Goal: Information Seeking & Learning: Learn about a topic

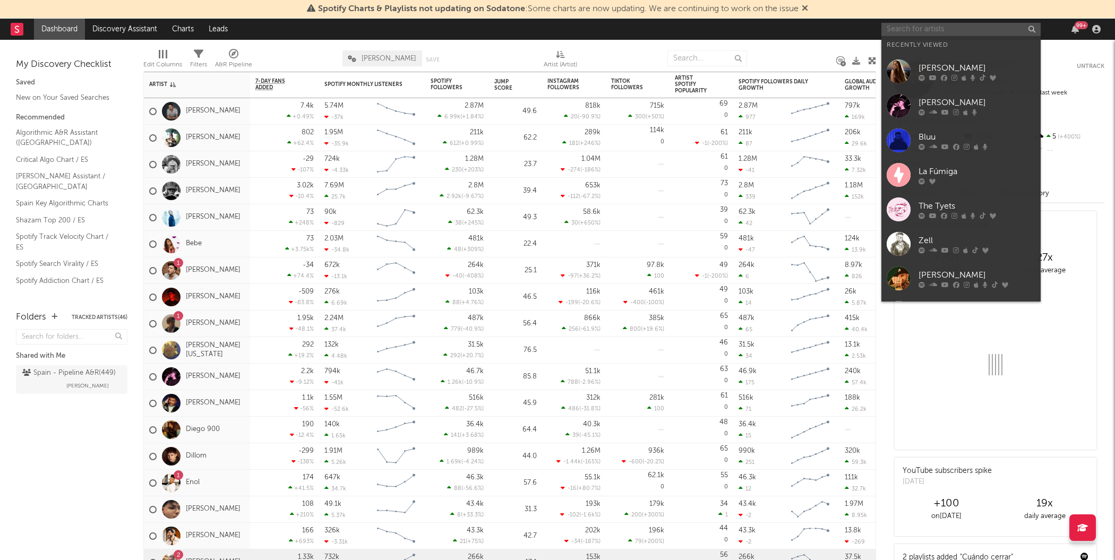
click at [939, 30] on input "text" at bounding box center [960, 29] width 159 height 13
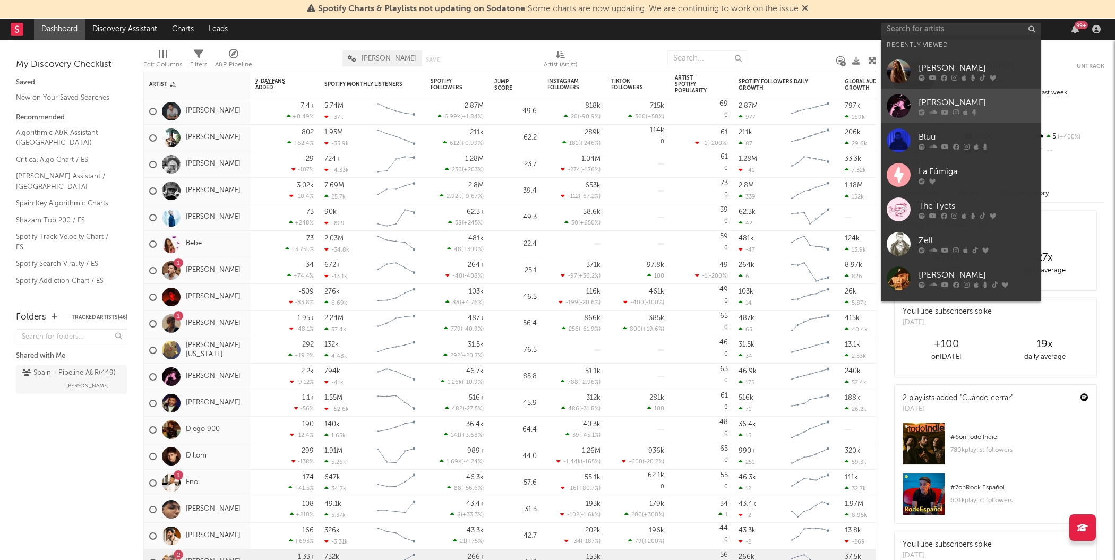
click at [897, 109] on div at bounding box center [898, 106] width 24 height 24
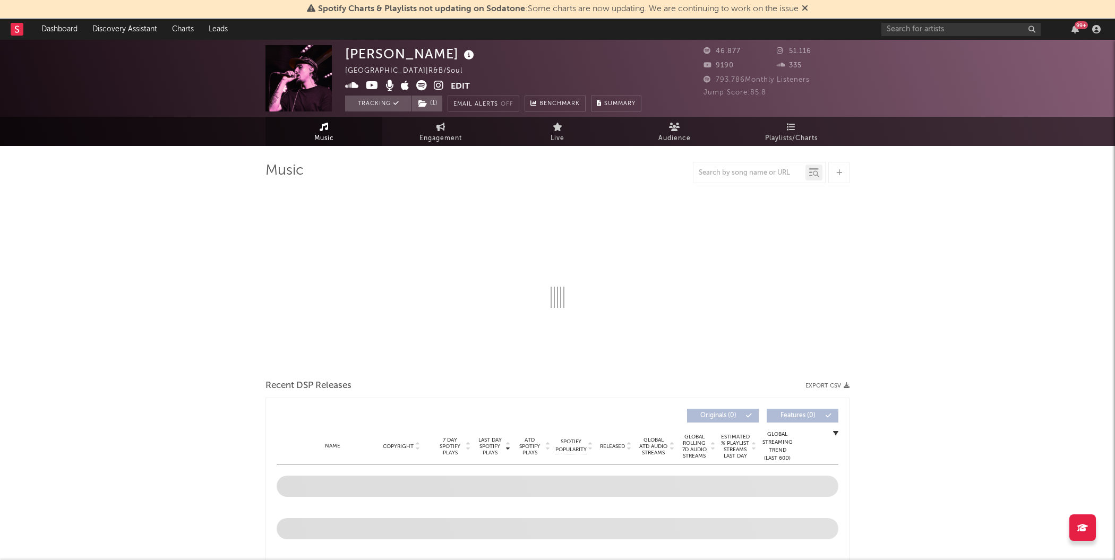
select select "6m"
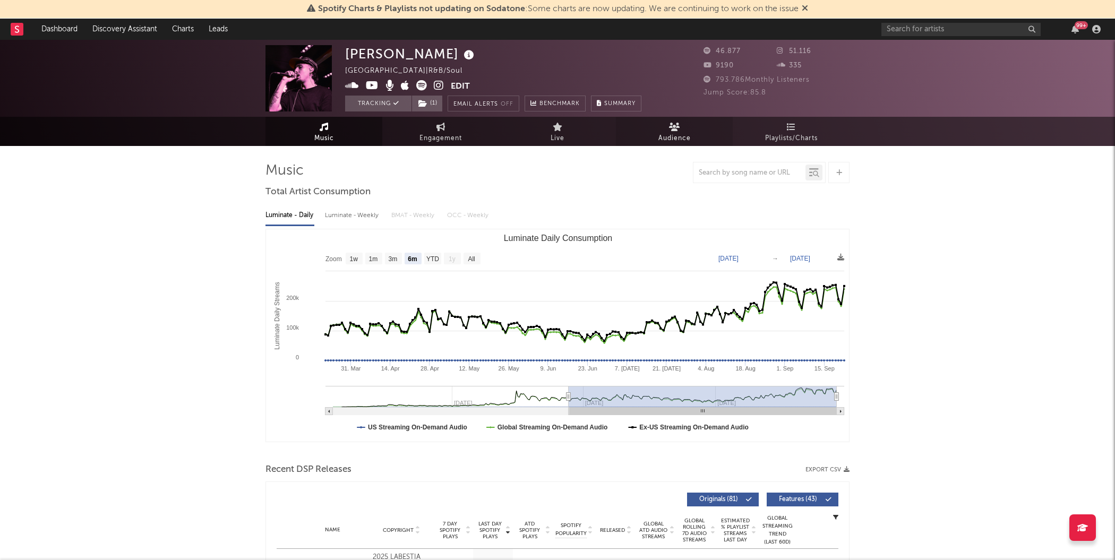
click at [680, 134] on span "Audience" at bounding box center [674, 138] width 32 height 13
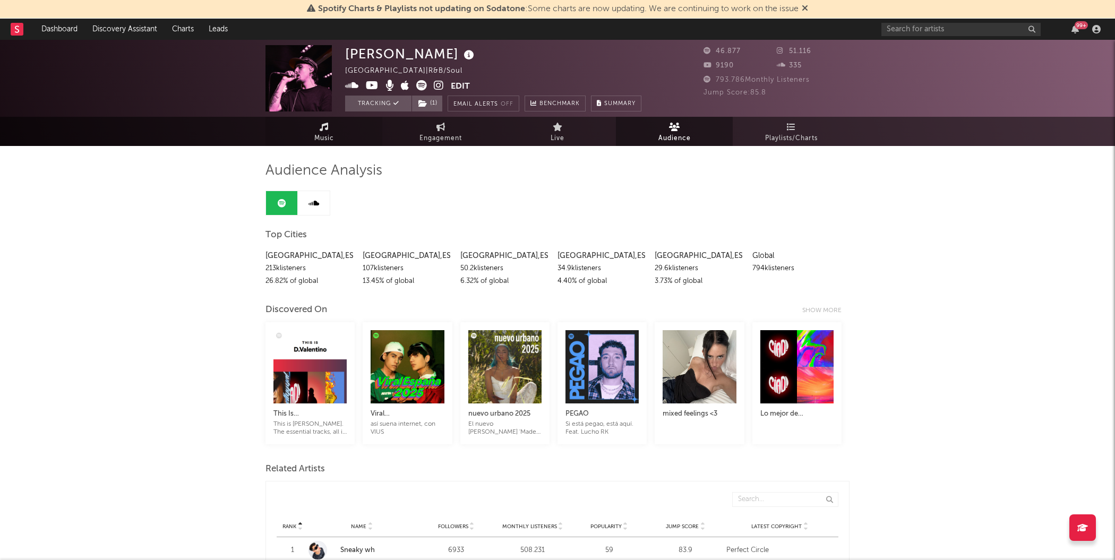
click at [318, 136] on span "Music" at bounding box center [324, 138] width 20 height 13
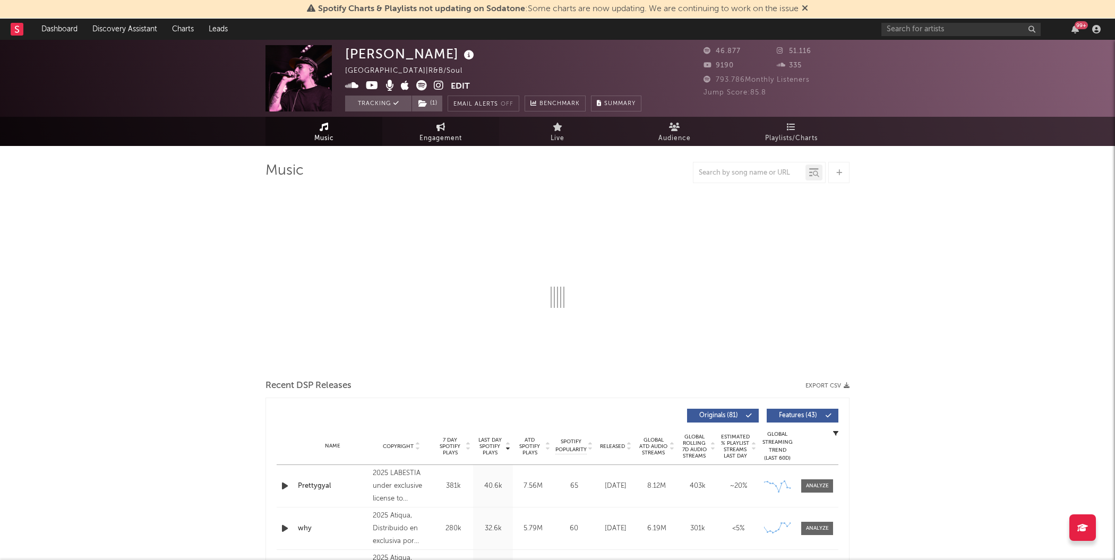
click at [442, 137] on span "Engagement" at bounding box center [440, 138] width 42 height 13
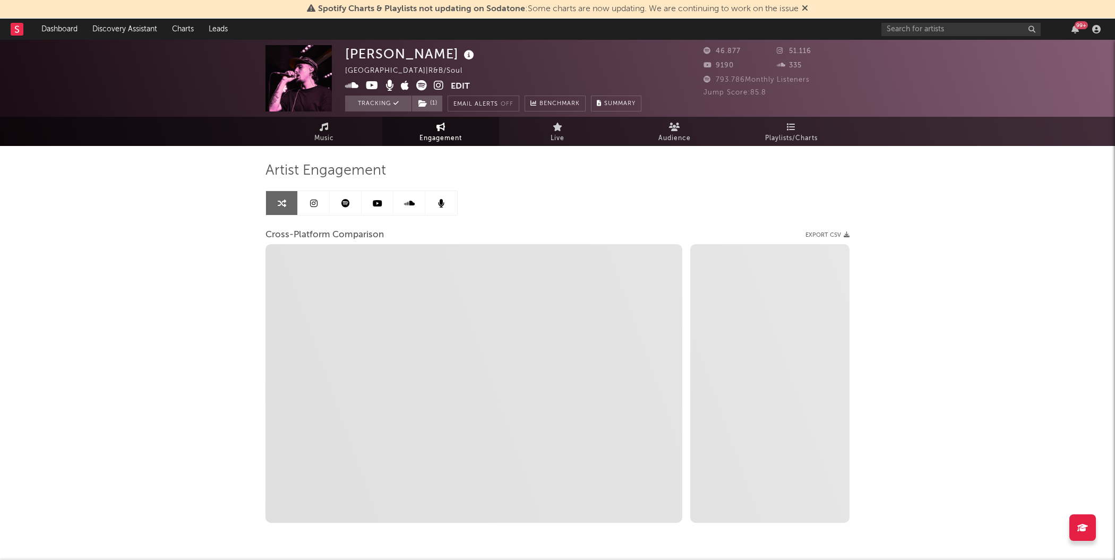
select select "1w"
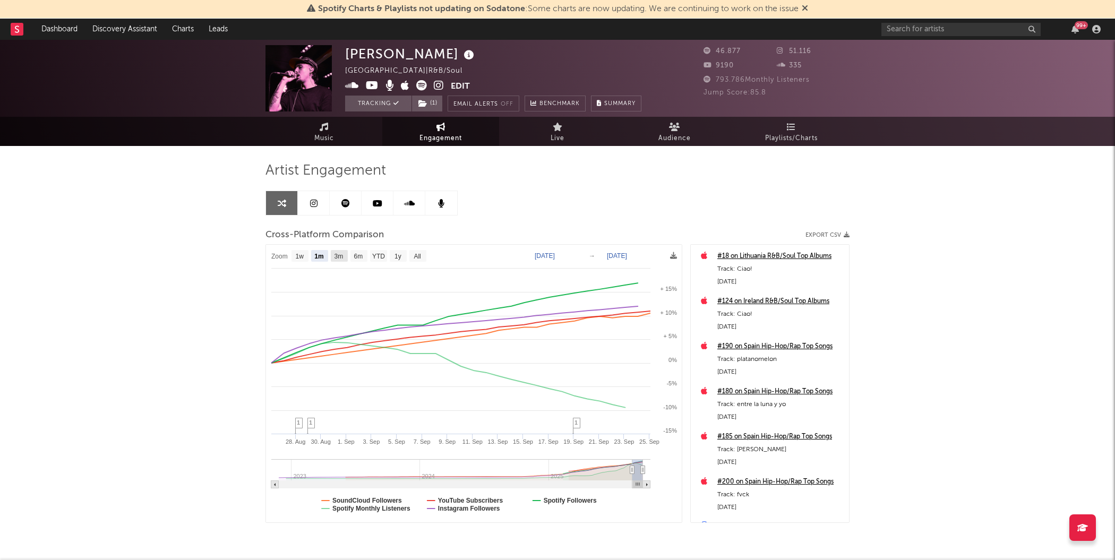
click at [334, 253] on text "3m" at bounding box center [338, 256] width 9 height 7
select select "3m"
type input "[DATE]"
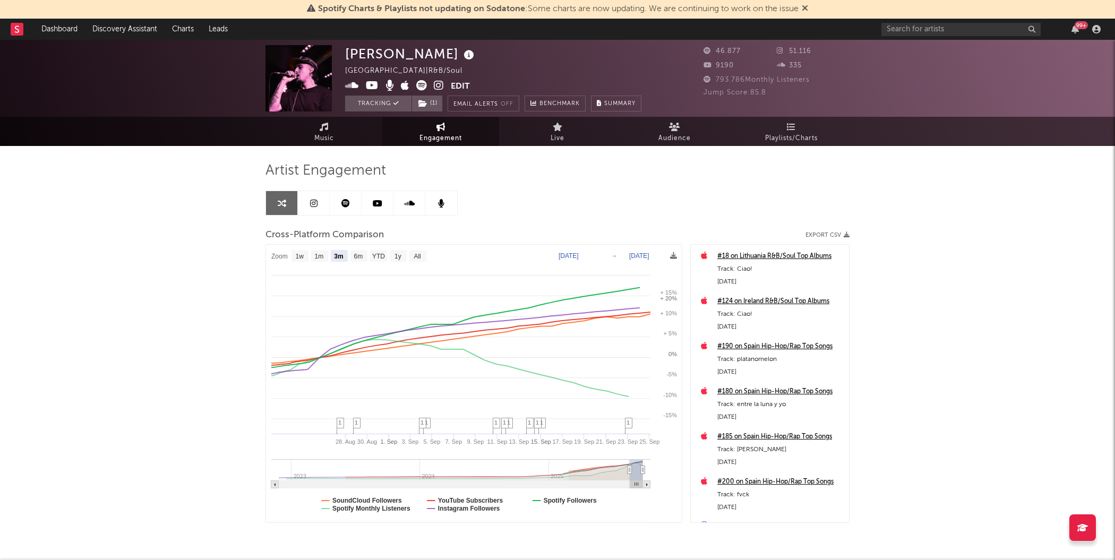
select select "3m"
